Goal: Check status: Check status

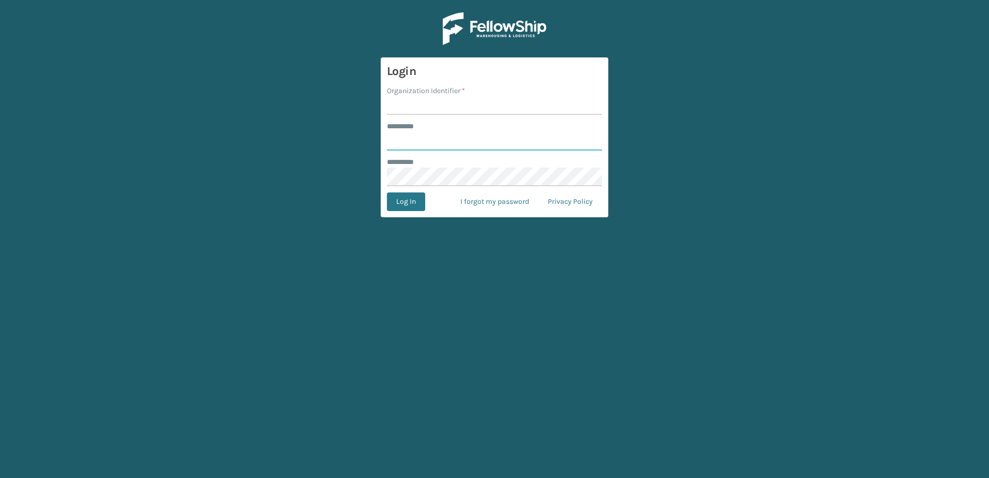
type input "**********"
click at [425, 108] on input "Organization Identifier *" at bounding box center [494, 105] width 215 height 19
click at [419, 102] on input "Organization Identifier *" at bounding box center [494, 105] width 215 height 19
type input "[PERSON_NAME]"
click at [425, 201] on button "Log In" at bounding box center [406, 201] width 38 height 19
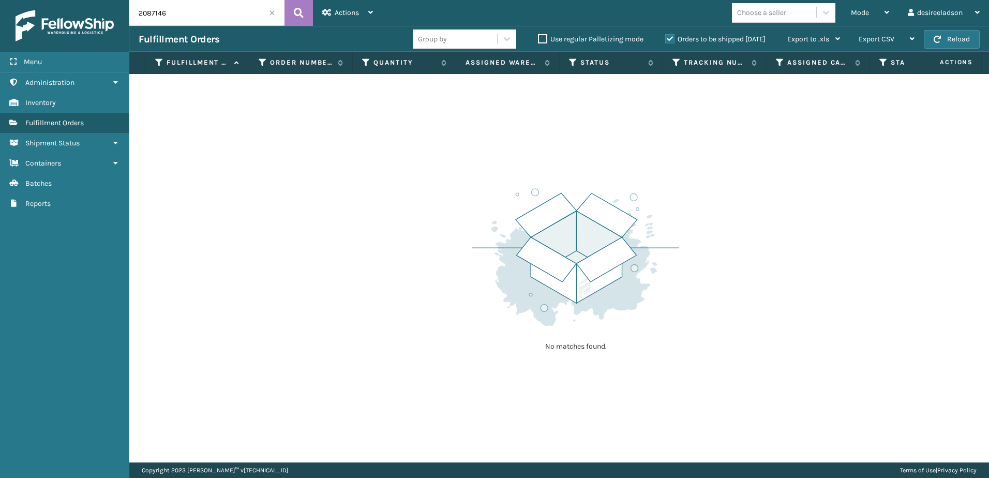
click at [193, 14] on input "2087146" at bounding box center [206, 13] width 155 height 26
drag, startPoint x: 185, startPoint y: 14, endPoint x: 111, endPoint y: 14, distance: 73.5
click at [111, 0] on div "Menu Administration Inventory Fulfillment Orders Shipment Status Containers Bat…" at bounding box center [494, 0] width 989 height 0
paste input "SO2446235"
type input "SO2446235"
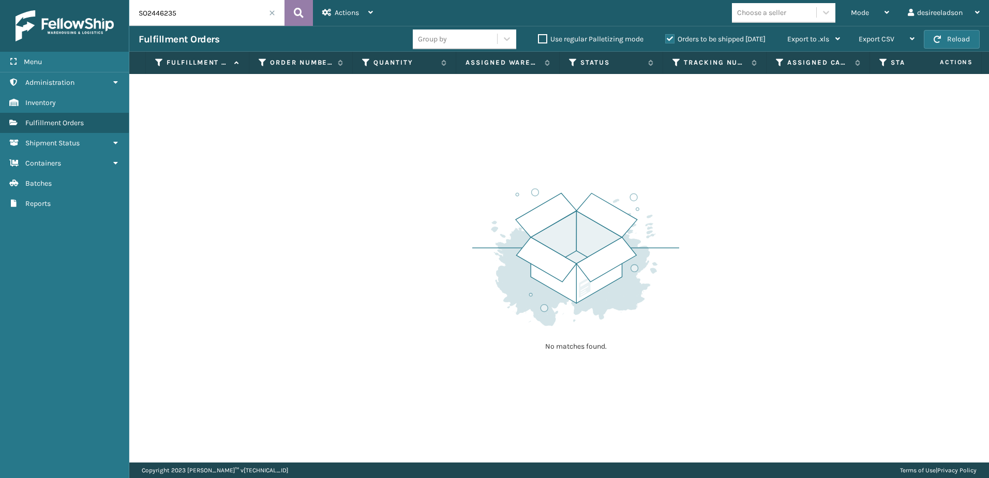
click at [291, 16] on button at bounding box center [298, 13] width 28 height 26
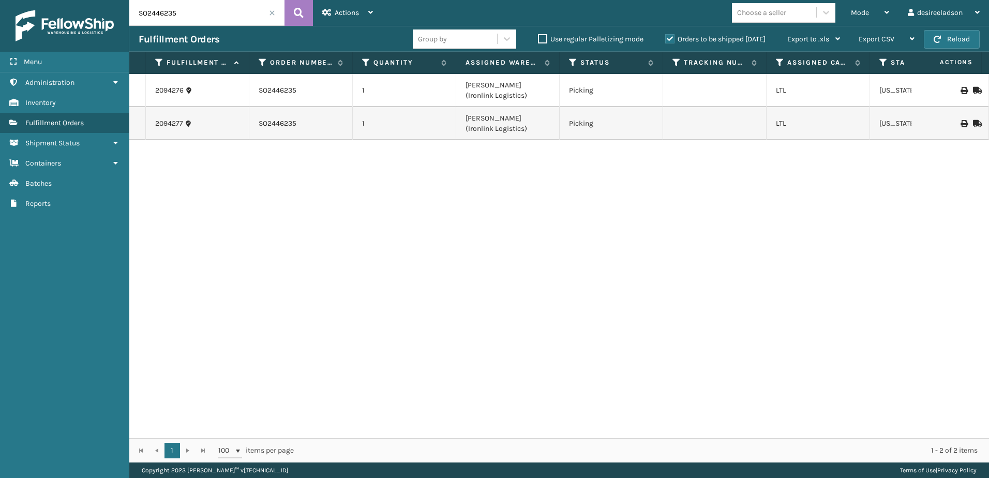
click at [217, 118] on div "2094277" at bounding box center [197, 123] width 84 height 10
click at [307, 123] on td "SO2446235" at bounding box center [300, 123] width 103 height 33
click at [290, 121] on td "SO2446235" at bounding box center [300, 123] width 103 height 33
click at [165, 124] on link "2094277" at bounding box center [169, 123] width 28 height 10
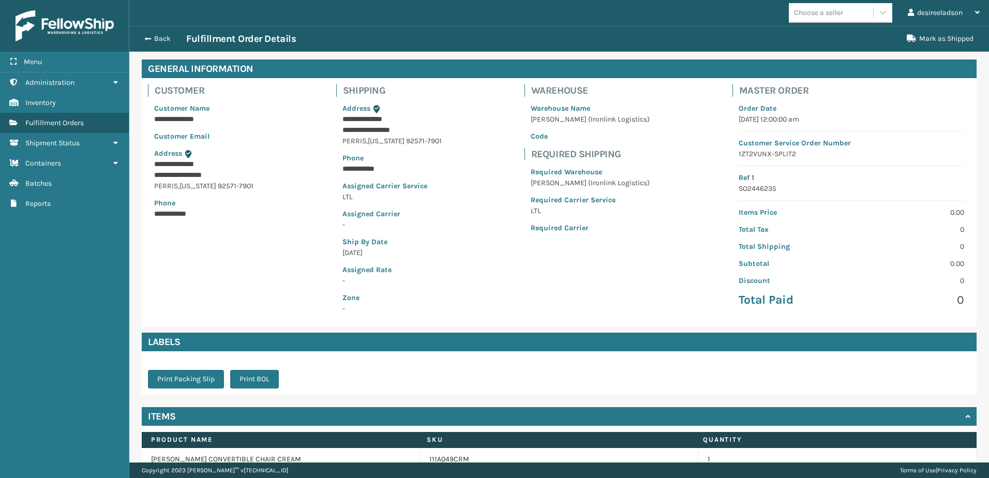
scroll to position [92, 0]
